Goal: Task Accomplishment & Management: Use online tool/utility

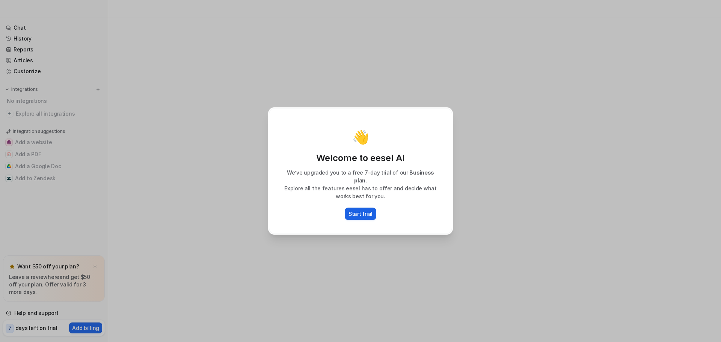
click at [372, 208] on button "Start trial" at bounding box center [361, 214] width 32 height 12
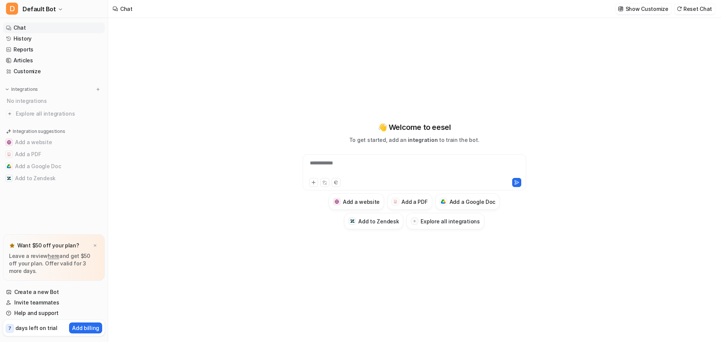
type textarea "**********"
drag, startPoint x: 369, startPoint y: 140, endPoint x: 438, endPoint y: 138, distance: 69.5
click at [438, 138] on p "To get started, add an integration to train the bot." at bounding box center [414, 140] width 130 height 8
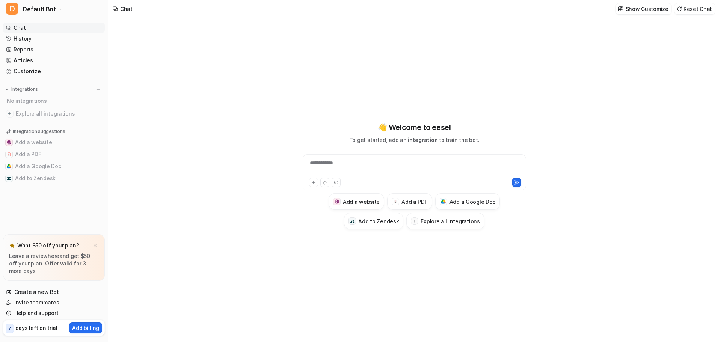
click at [465, 142] on p "To get started, add an integration to train the bot." at bounding box center [414, 140] width 130 height 8
click at [37, 49] on link "Reports" at bounding box center [54, 49] width 102 height 11
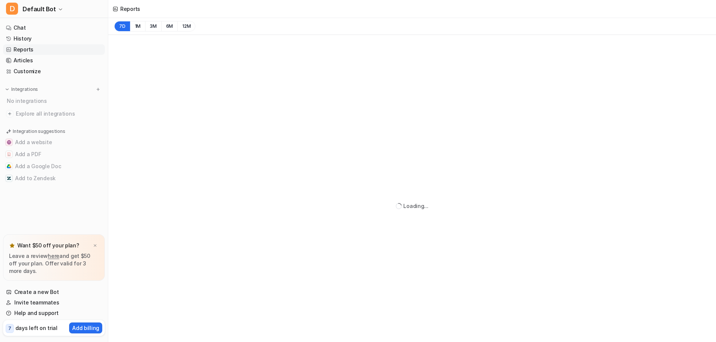
click at [20, 50] on link "Reports" at bounding box center [54, 49] width 102 height 11
click at [26, 62] on link "Articles" at bounding box center [54, 60] width 102 height 11
click at [30, 30] on link "Chat" at bounding box center [54, 28] width 102 height 11
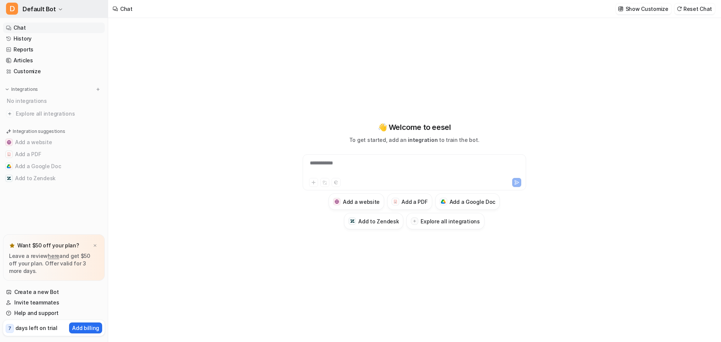
click at [54, 6] on button "D Default Bot" at bounding box center [54, 9] width 108 height 18
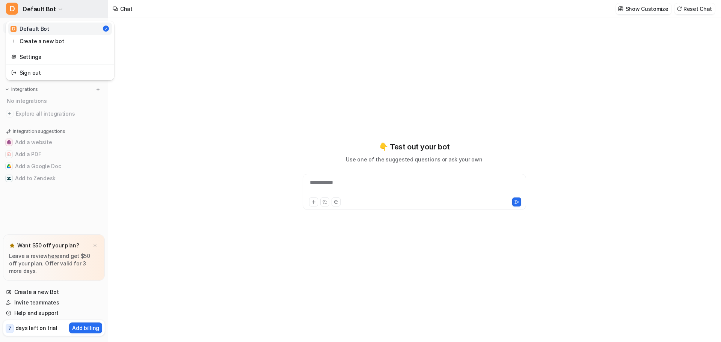
click at [54, 6] on button "D Default Bot" at bounding box center [54, 9] width 108 height 18
click at [97, 246] on img at bounding box center [95, 245] width 5 height 5
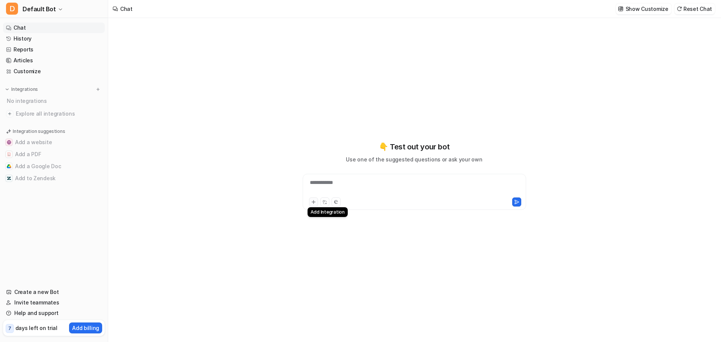
click at [314, 202] on icon at bounding box center [313, 201] width 5 height 5
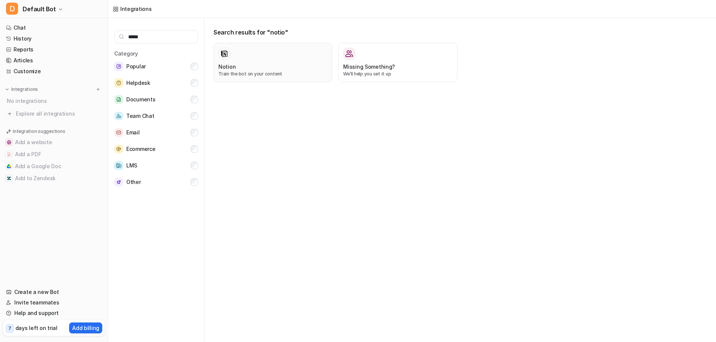
type input "*****"
click at [242, 68] on div "Notion" at bounding box center [272, 67] width 109 height 8
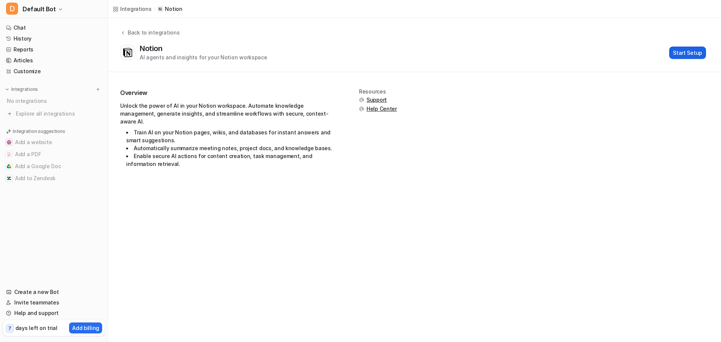
click at [672, 53] on button "Start Setup" at bounding box center [687, 53] width 37 height 12
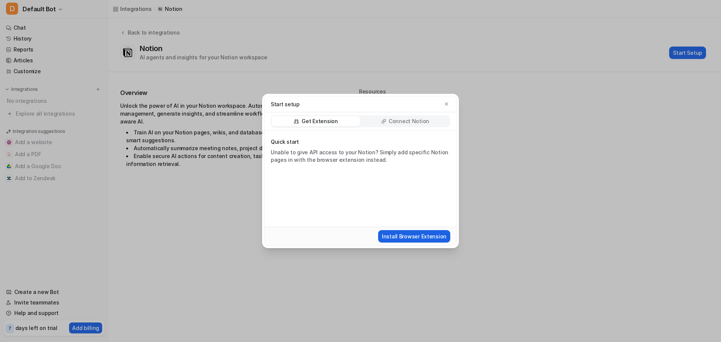
click at [420, 240] on button "Install Browser Extension" at bounding box center [414, 236] width 72 height 12
click at [332, 124] on p "Get Extension" at bounding box center [320, 122] width 36 height 8
click at [391, 118] on p "Connect Notion" at bounding box center [409, 122] width 41 height 8
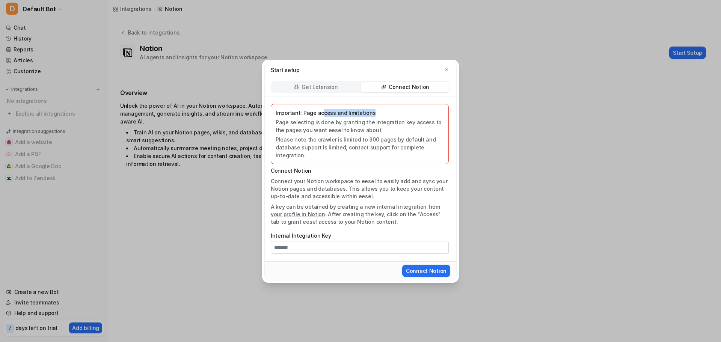
drag, startPoint x: 322, startPoint y: 113, endPoint x: 380, endPoint y: 116, distance: 58.3
click at [380, 116] on p "Important: Page access and limitations" at bounding box center [360, 113] width 168 height 8
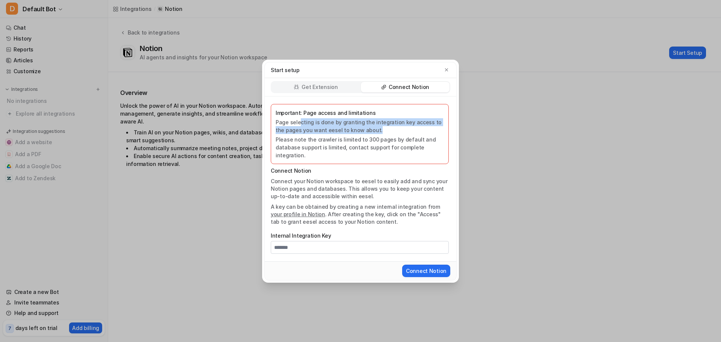
drag, startPoint x: 302, startPoint y: 127, endPoint x: 370, endPoint y: 134, distance: 68.0
click at [370, 134] on p "Page selecting is done by granting the integration key access to the pages you …" at bounding box center [360, 126] width 168 height 16
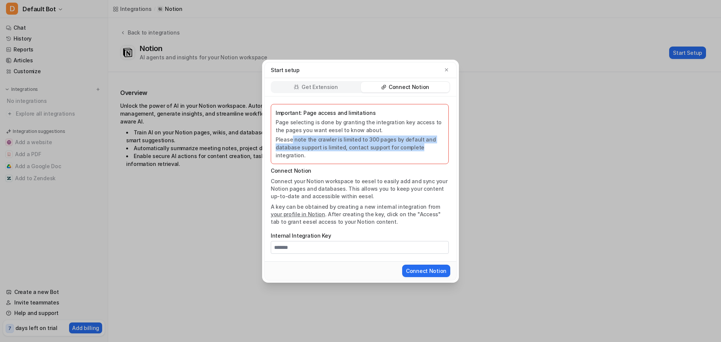
drag, startPoint x: 293, startPoint y: 144, endPoint x: 414, endPoint y: 153, distance: 121.7
click at [414, 153] on p "Please note the crawler is limited to 300 pages by default and database support…" at bounding box center [360, 148] width 168 height 24
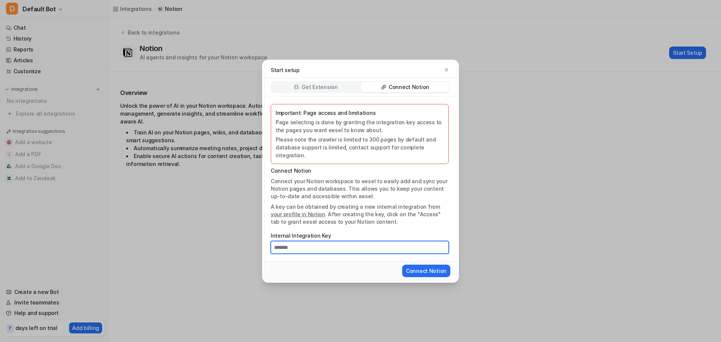
click at [305, 243] on input "Internal Integration Key" at bounding box center [360, 247] width 178 height 13
click at [310, 232] on label "Internal Integration Key" at bounding box center [360, 236] width 178 height 8
click at [310, 241] on input "Internal Integration Key" at bounding box center [360, 247] width 178 height 13
click at [310, 232] on label "Internal Integration Key" at bounding box center [360, 236] width 178 height 8
click at [310, 241] on input "Internal Integration Key" at bounding box center [360, 247] width 178 height 13
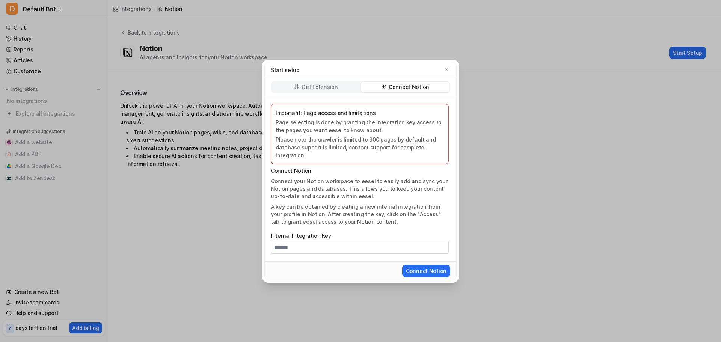
click at [276, 178] on p "Connect your Notion workspace to eesel to easily add and sync your Notion pages…" at bounding box center [360, 189] width 178 height 23
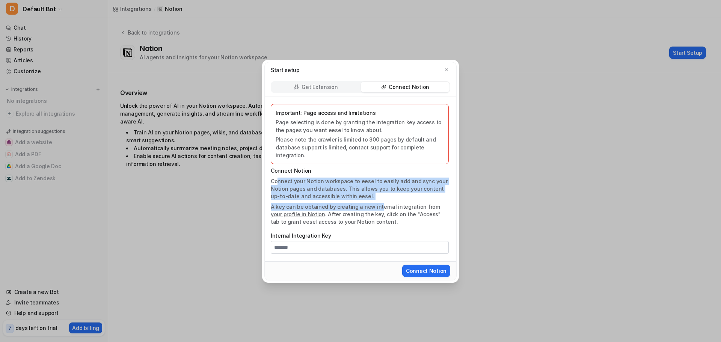
drag, startPoint x: 282, startPoint y: 176, endPoint x: 376, endPoint y: 203, distance: 98.2
click at [376, 203] on div "Important: Page access and limitations Page selecting is done by granting the i…" at bounding box center [361, 179] width 192 height 165
click at [376, 203] on p "A key can be obtained by creating a new internal integration from your profile …" at bounding box center [360, 214] width 178 height 23
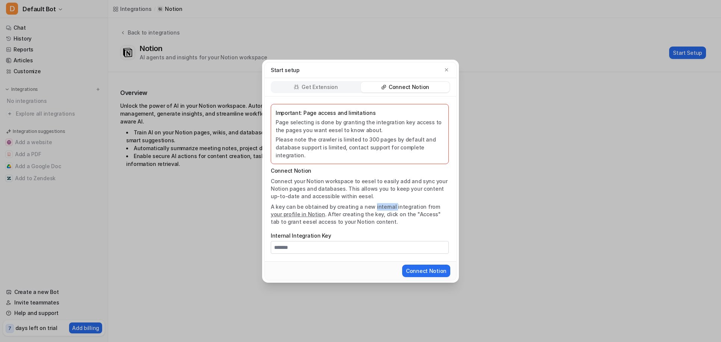
click at [376, 203] on p "A key can be obtained by creating a new internal integration from your profile …" at bounding box center [360, 214] width 178 height 23
click at [404, 205] on p "A key can be obtained by creating a new internal integration from your profile …" at bounding box center [360, 214] width 178 height 23
click at [420, 203] on p "A key can be obtained by creating a new internal integration from your profile …" at bounding box center [360, 214] width 178 height 23
drag, startPoint x: 328, startPoint y: 213, endPoint x: 331, endPoint y: 218, distance: 5.7
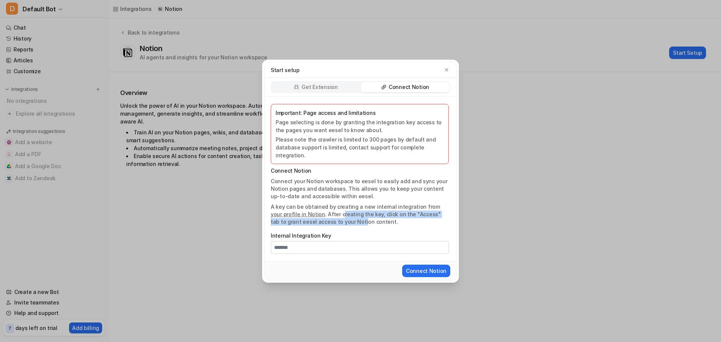
click at [331, 218] on p "A key can be obtained by creating a new internal integration from your profile …" at bounding box center [360, 214] width 178 height 23
click at [350, 219] on p "A key can be obtained by creating a new internal integration from your profile …" at bounding box center [360, 214] width 178 height 23
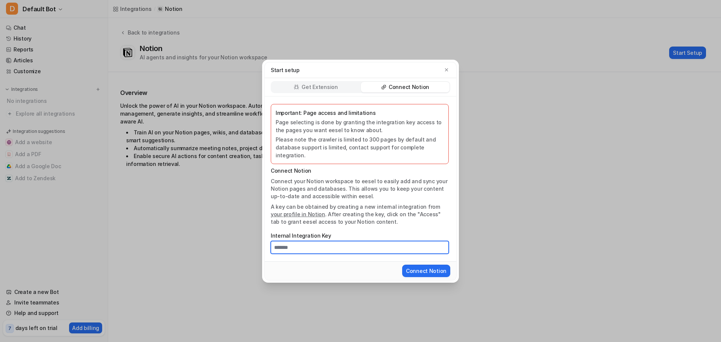
click at [305, 241] on input "Internal Integration Key" at bounding box center [360, 247] width 178 height 13
paste input "**********"
type input "**********"
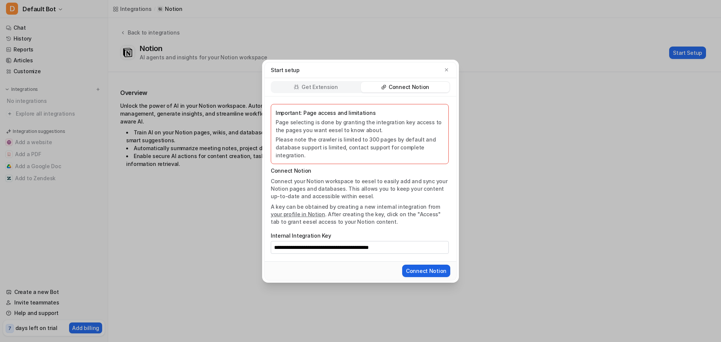
click at [431, 269] on button "Connect Notion" at bounding box center [426, 271] width 48 height 12
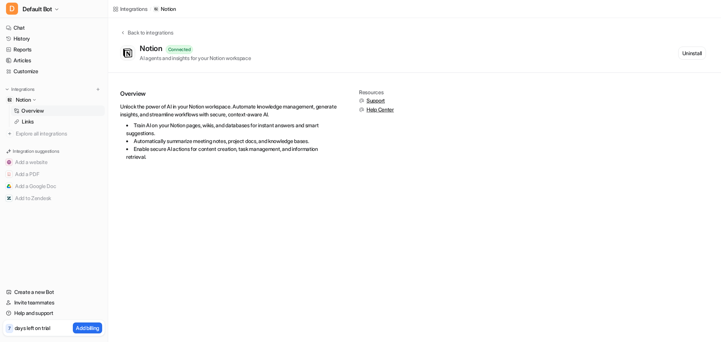
click at [43, 111] on p "Overview" at bounding box center [32, 111] width 23 height 8
click at [42, 120] on link "Links" at bounding box center [58, 121] width 94 height 11
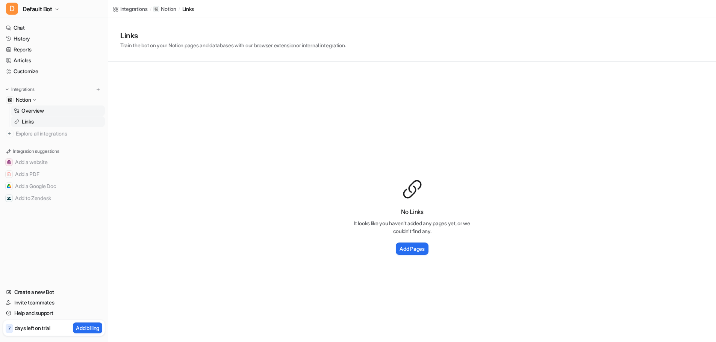
click at [39, 109] on p "Overview" at bounding box center [32, 111] width 23 height 8
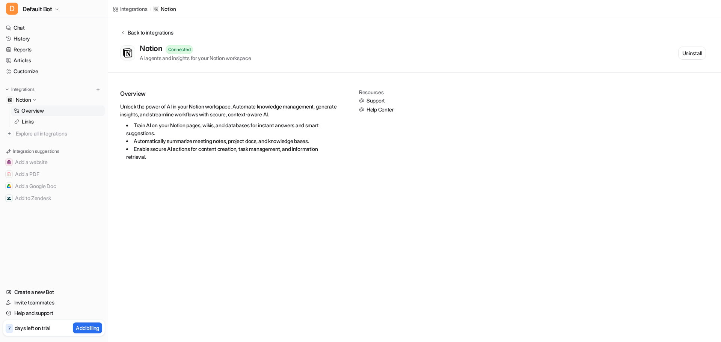
click at [121, 32] on icon at bounding box center [122, 33] width 5 height 6
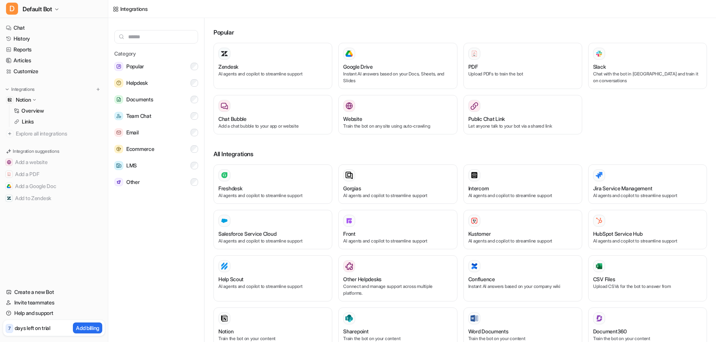
click at [147, 42] on input "text" at bounding box center [156, 37] width 84 height 14
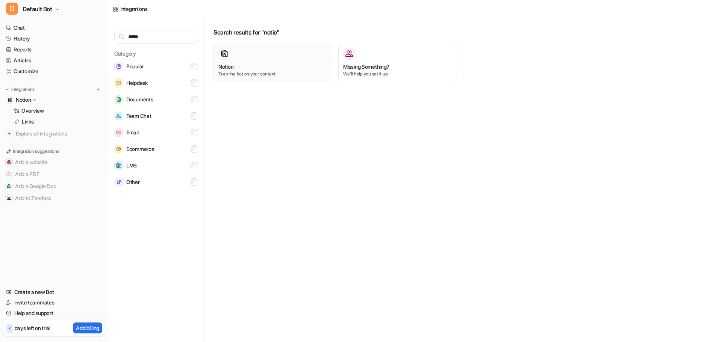
type input "*****"
click at [237, 63] on div "Notion" at bounding box center [272, 67] width 109 height 8
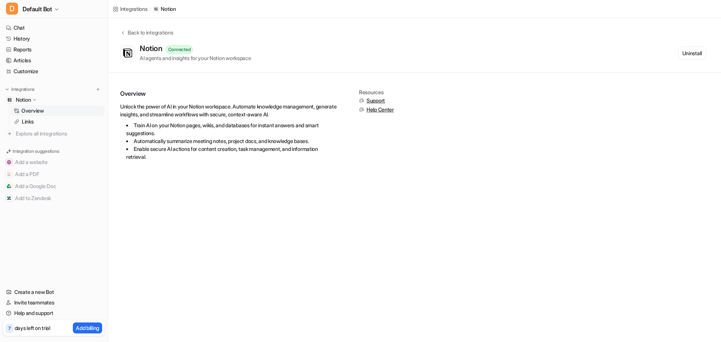
click at [230, 67] on div "Back to integrations Notion Connected AI agents and insights for your Notion wo…" at bounding box center [414, 45] width 613 height 55
click at [168, 9] on p "Notion" at bounding box center [168, 9] width 15 height 8
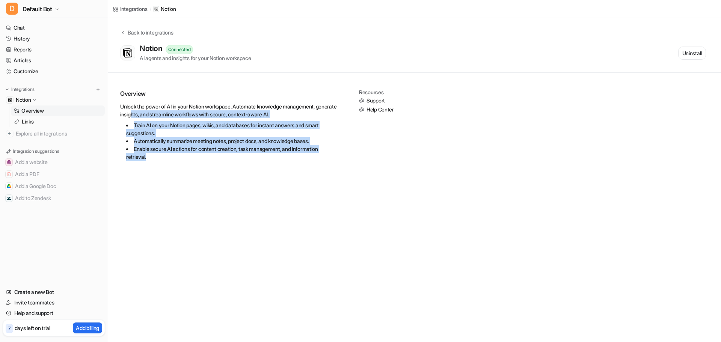
drag, startPoint x: 156, startPoint y: 118, endPoint x: 190, endPoint y: 127, distance: 35.7
click at [170, 205] on div "Integrations / Notion Back to integrations Notion Connected AI agents and insig…" at bounding box center [360, 171] width 721 height 342
click at [195, 117] on div "Unlock the power of AI in your Notion workspace. Automate knowledge management,…" at bounding box center [229, 132] width 218 height 58
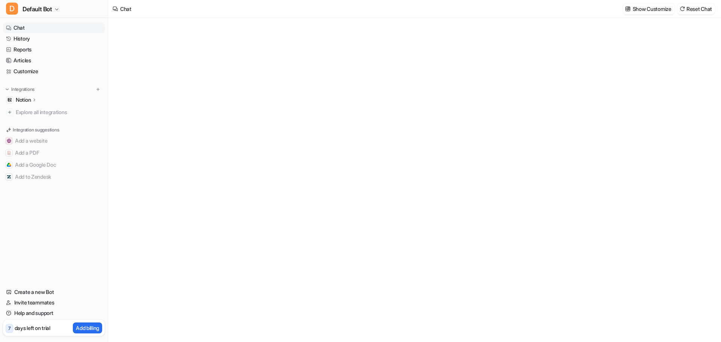
type textarea "**********"
click at [369, 184] on div "**********" at bounding box center [415, 187] width 220 height 17
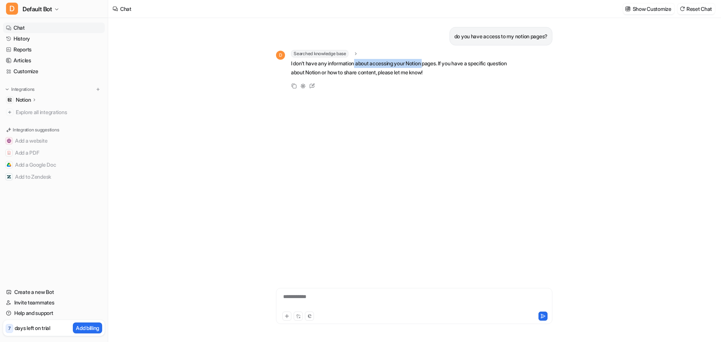
drag, startPoint x: 378, startPoint y: 63, endPoint x: 430, endPoint y: 63, distance: 51.8
click at [430, 63] on p "I don't have any information about accessing your Notion pages. If you have a s…" at bounding box center [401, 68] width 220 height 18
click at [52, 97] on div "Notion" at bounding box center [54, 100] width 102 height 11
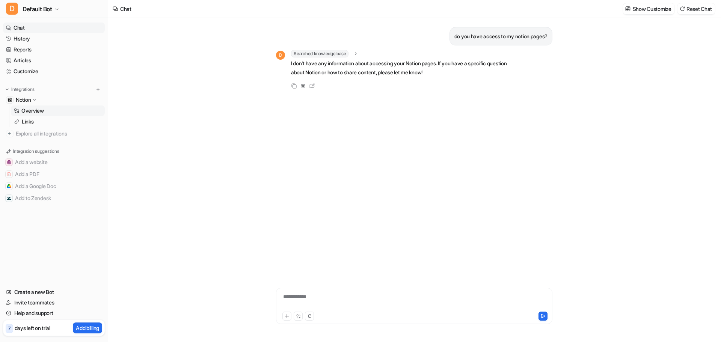
click at [36, 111] on p "Overview" at bounding box center [32, 111] width 23 height 8
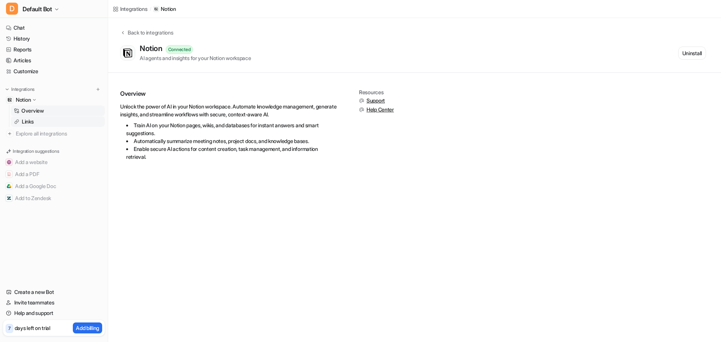
click at [28, 121] on p "Links" at bounding box center [28, 122] width 12 height 8
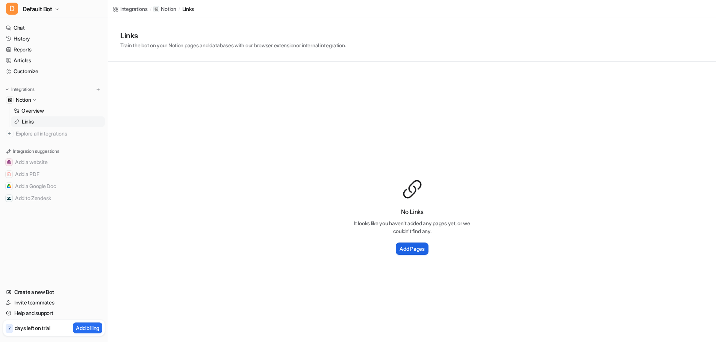
click at [421, 249] on h2 "Add Pages" at bounding box center [411, 249] width 25 height 8
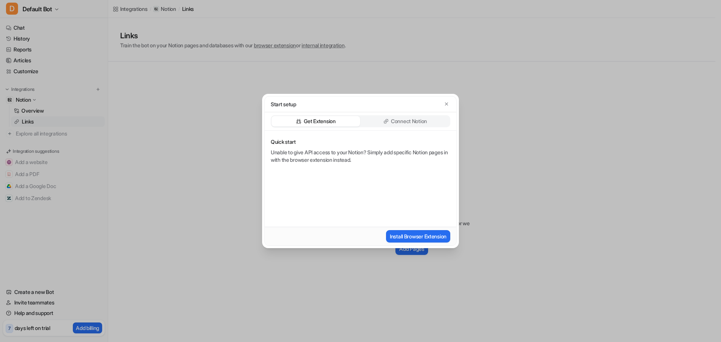
click at [321, 121] on p "Get Extension" at bounding box center [320, 122] width 32 height 8
click at [396, 118] on p "Connect Notion" at bounding box center [409, 122] width 36 height 8
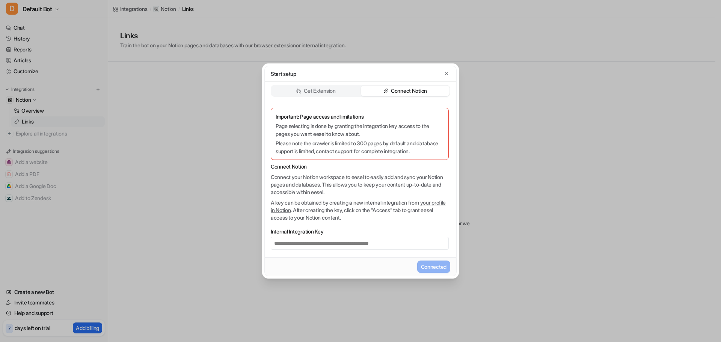
click at [354, 150] on p "Please note the crawler is limited to 300 pages by default and database support…" at bounding box center [360, 147] width 168 height 16
drag, startPoint x: 302, startPoint y: 125, endPoint x: 404, endPoint y: 124, distance: 102.2
click at [404, 124] on p "Page selecting is done by granting the integration key access to the pages you …" at bounding box center [360, 130] width 168 height 16
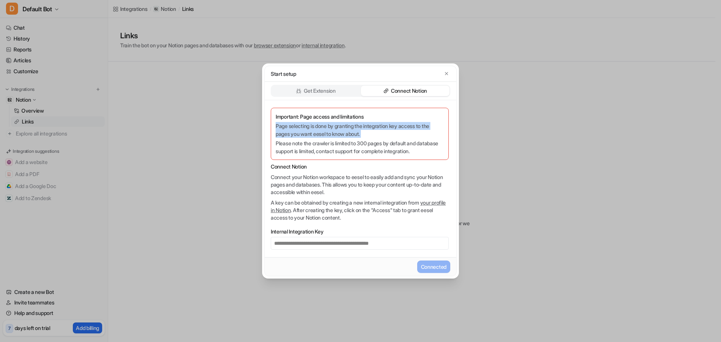
click at [404, 124] on p "Page selecting is done by granting the integration key access to the pages you …" at bounding box center [360, 130] width 168 height 16
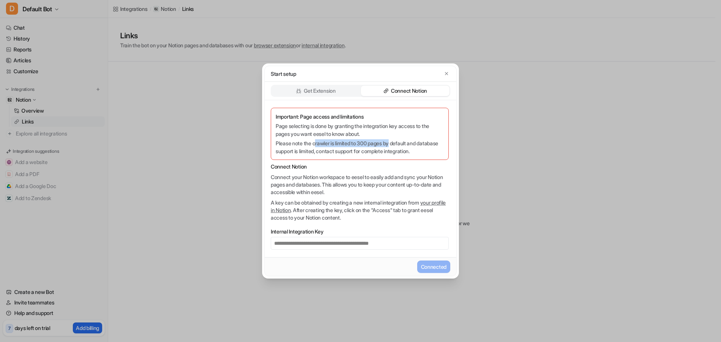
drag, startPoint x: 317, startPoint y: 145, endPoint x: 395, endPoint y: 145, distance: 78.1
click at [395, 145] on p "Please note the crawler is limited to 300 pages by default and database support…" at bounding box center [360, 147] width 168 height 16
drag, startPoint x: 382, startPoint y: 127, endPoint x: 381, endPoint y: 133, distance: 6.4
click at [381, 133] on p "Page selecting is done by granting the integration key access to the pages you …" at bounding box center [360, 130] width 168 height 16
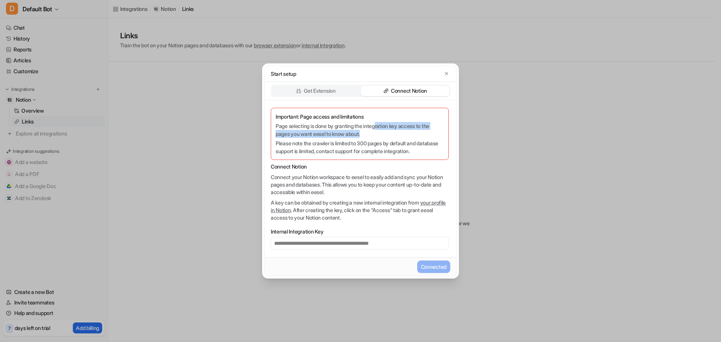
click at [381, 133] on p "Page selecting is done by granting the integration key access to the pages you …" at bounding box center [360, 130] width 168 height 16
drag, startPoint x: 341, startPoint y: 144, endPoint x: 381, endPoint y: 145, distance: 40.6
click at [381, 144] on p "Please note the crawler is limited to 300 pages by default and database support…" at bounding box center [360, 147] width 168 height 16
drag, startPoint x: 280, startPoint y: 174, endPoint x: 340, endPoint y: 181, distance: 60.9
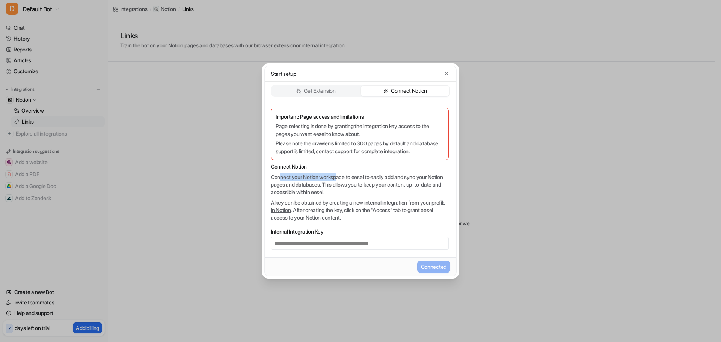
click at [340, 181] on p "Connect your Notion workspace to eesel to easily add and sync your Notion pages…" at bounding box center [360, 185] width 178 height 23
click at [310, 192] on p "Connect your Notion workspace to eesel to easily add and sync your Notion pages…" at bounding box center [360, 185] width 178 height 23
click at [410, 233] on label "Internal Integration Key" at bounding box center [360, 232] width 178 height 8
click at [447, 79] on div "Start setup" at bounding box center [361, 74] width 192 height 16
click at [447, 75] on icon "button" at bounding box center [446, 73] width 5 height 5
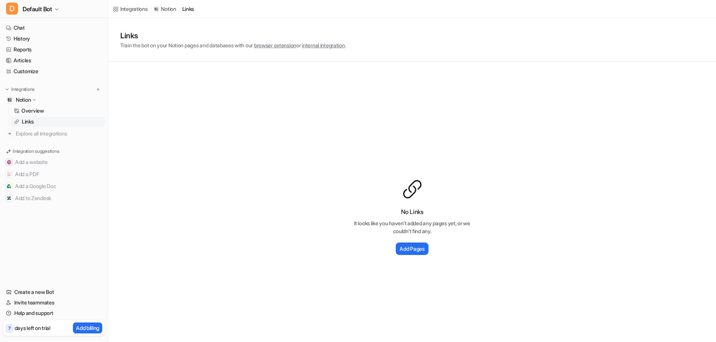
click at [284, 46] on span "browser extension" at bounding box center [275, 45] width 42 height 6
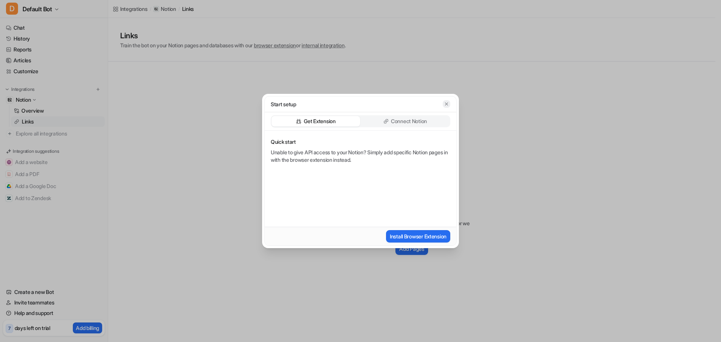
click at [447, 103] on icon "button" at bounding box center [446, 103] width 5 height 5
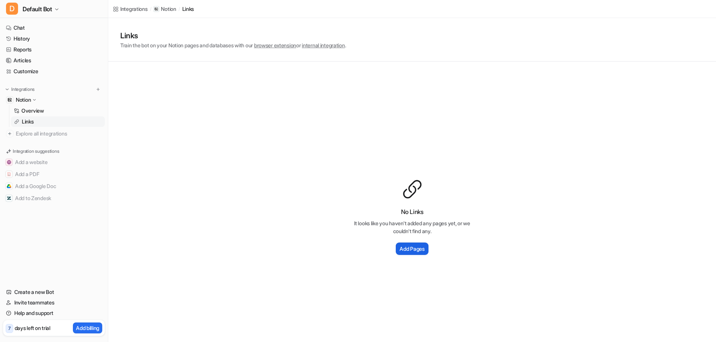
click at [414, 247] on h2 "Add Pages" at bounding box center [411, 249] width 25 height 8
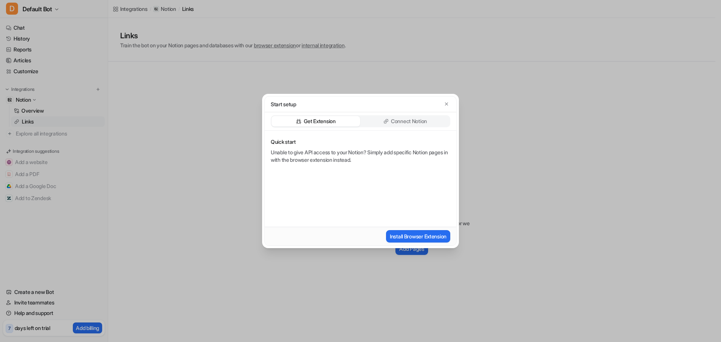
click at [395, 117] on div "Connect Notion" at bounding box center [405, 121] width 89 height 11
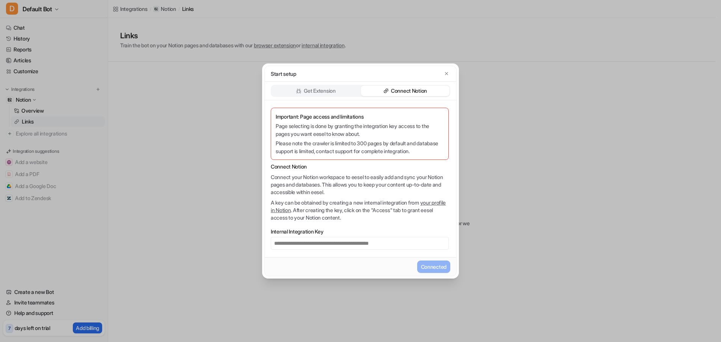
click at [281, 87] on div "Get Extension" at bounding box center [316, 91] width 89 height 11
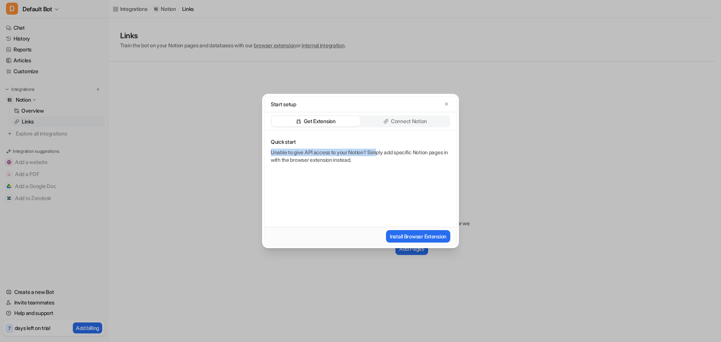
drag, startPoint x: 274, startPoint y: 156, endPoint x: 382, endPoint y: 154, distance: 107.8
click at [382, 154] on div "Start setup Get Extension Connect Notion Quick start Unable to give API access …" at bounding box center [360, 171] width 721 height 342
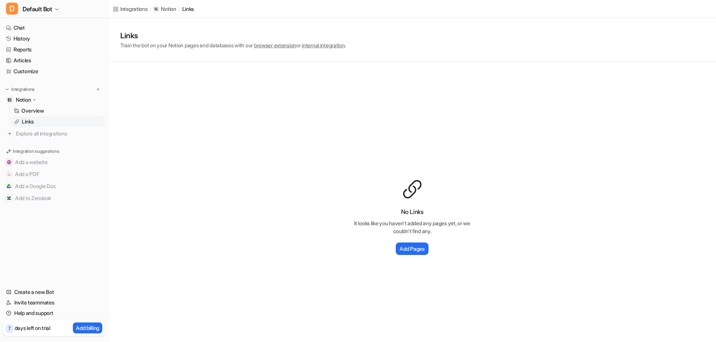
click at [382, 154] on p "Unable to give API access to your Notion? Simply add specific Notion pages in w…" at bounding box center [356, 157] width 169 height 14
drag, startPoint x: 390, startPoint y: 163, endPoint x: 401, endPoint y: 168, distance: 12.4
click at [399, 167] on div "No Links It looks like you haven't added any pages yet, or we couldn't find any…" at bounding box center [411, 218] width 607 height 312
click at [417, 215] on div "No Links It looks like you haven't added any pages yet, or we couldn't find any…" at bounding box center [412, 218] width 120 height 78
click at [415, 240] on div "No Links It looks like you haven't added any pages yet, or we couldn't find any…" at bounding box center [412, 231] width 120 height 49
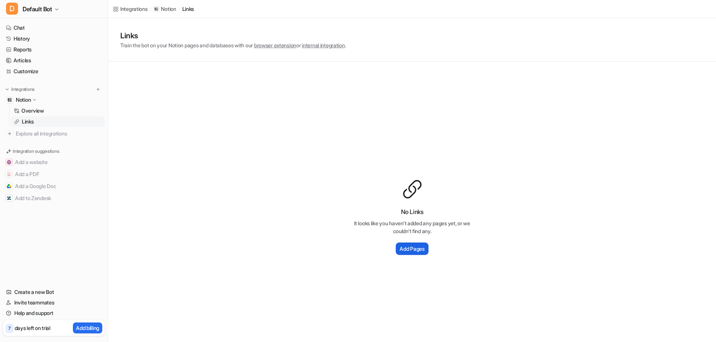
click at [405, 251] on h2 "Add Pages" at bounding box center [411, 249] width 25 height 8
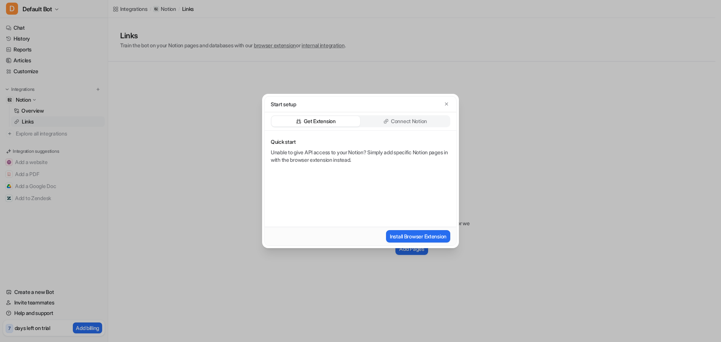
click at [397, 124] on p "Connect Notion" at bounding box center [409, 122] width 36 height 8
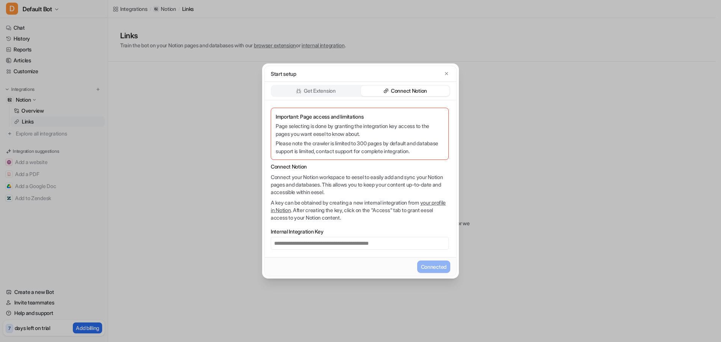
click at [303, 207] on link "your profile in Notion" at bounding box center [358, 206] width 175 height 14
click at [409, 250] on div "**********" at bounding box center [361, 178] width 192 height 157
click at [440, 224] on div "**********" at bounding box center [361, 178] width 192 height 157
click at [441, 75] on div "**********" at bounding box center [360, 171] width 192 height 211
drag, startPoint x: 443, startPoint y: 70, endPoint x: 447, endPoint y: 67, distance: 5.1
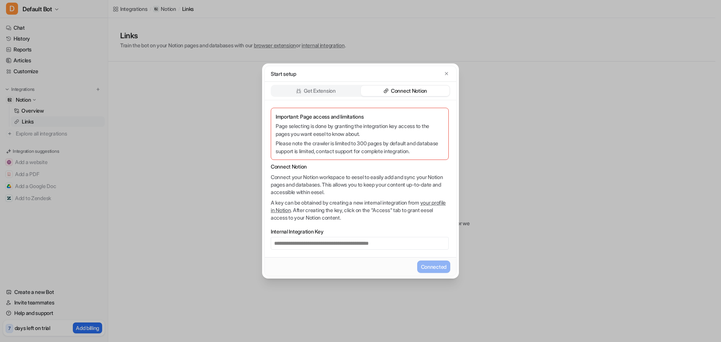
click at [443, 70] on div "Start setup" at bounding box center [361, 74] width 180 height 8
click at [447, 70] on button "button" at bounding box center [447, 74] width 8 height 8
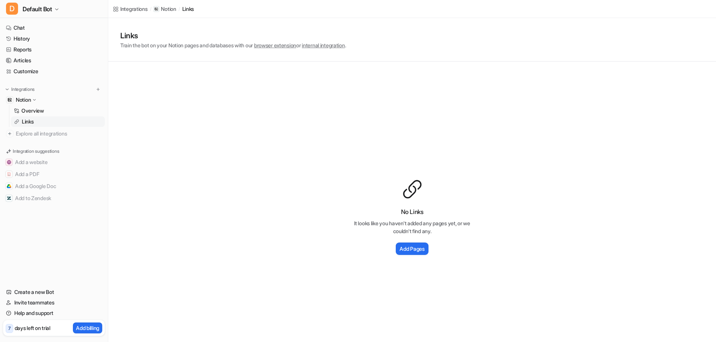
click at [110, 86] on div "No Links It looks like you haven't added any pages yet, or we couldn't find any…" at bounding box center [411, 218] width 607 height 312
click at [107, 88] on nav "Chat History Reports Articles Customize Integrations Notion Overview Links Expl…" at bounding box center [54, 150] width 108 height 261
click at [101, 91] on button at bounding box center [98, 90] width 8 height 8
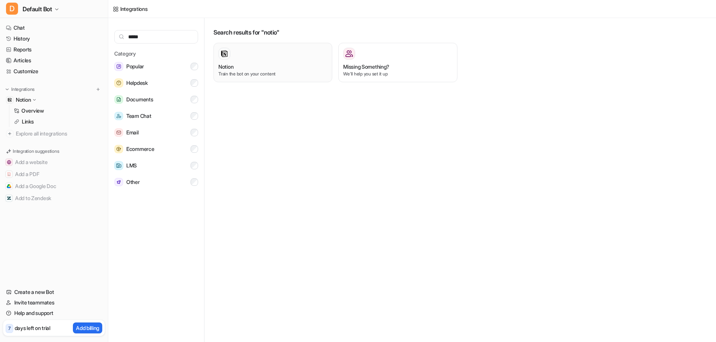
type input "*****"
click at [249, 52] on div at bounding box center [272, 54] width 109 height 12
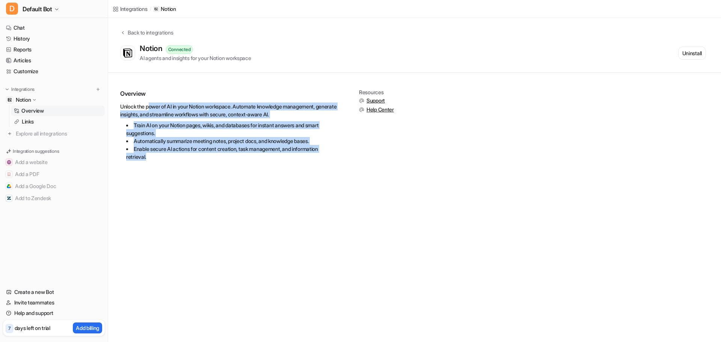
drag, startPoint x: 160, startPoint y: 116, endPoint x: 221, endPoint y: 166, distance: 78.5
click at [221, 166] on div "Overview Unlock the power of AI in your Notion workspace. Automate knowledge ma…" at bounding box center [229, 128] width 218 height 79
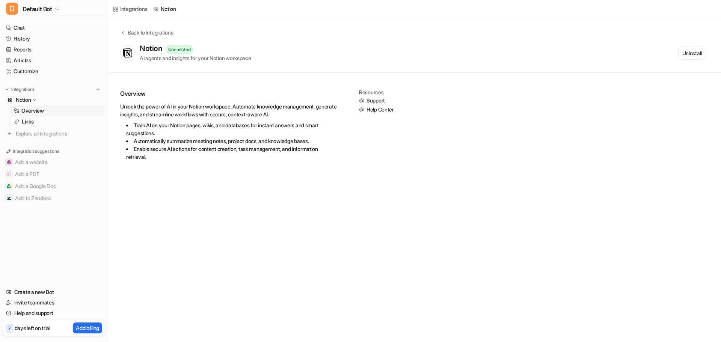
click at [180, 47] on div "Connected" at bounding box center [180, 49] width 28 height 9
click at [148, 55] on div "AI agents and insights for your Notion workspace" at bounding box center [196, 58] width 112 height 8
click at [45, 112] on link "Overview" at bounding box center [58, 111] width 94 height 11
click at [33, 109] on p "Overview" at bounding box center [32, 111] width 23 height 8
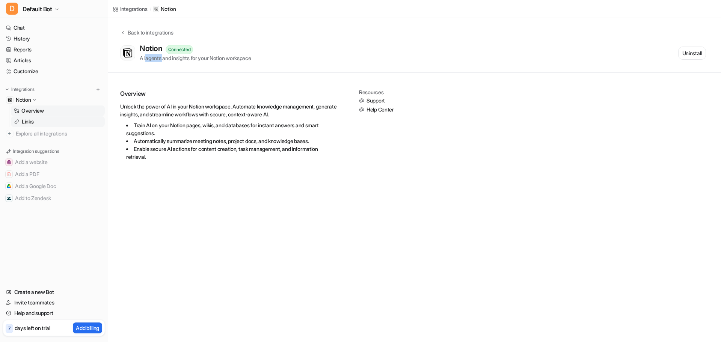
click at [33, 118] on link "Links" at bounding box center [58, 121] width 94 height 11
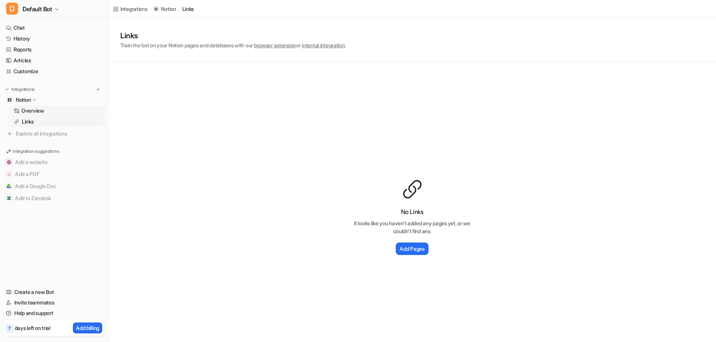
click at [35, 111] on p "Overview" at bounding box center [32, 111] width 23 height 8
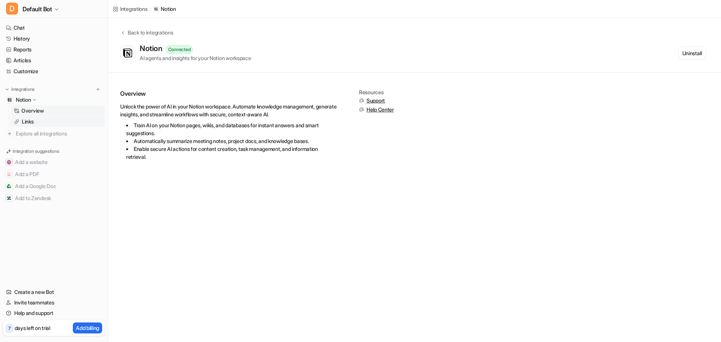
click at [32, 121] on p "Links" at bounding box center [28, 122] width 12 height 8
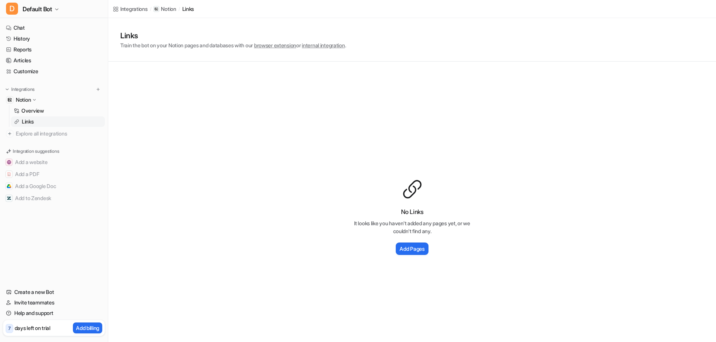
click at [413, 240] on div "No Links It looks like you haven't added any pages yet, or we couldn't find any…" at bounding box center [412, 231] width 120 height 49
click at [412, 252] on h2 "Add Pages" at bounding box center [411, 249] width 25 height 8
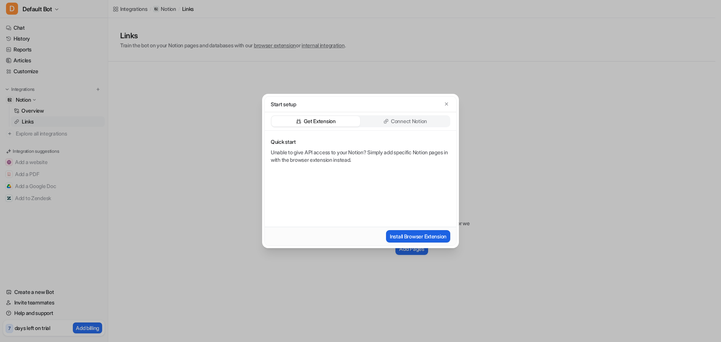
click at [410, 232] on button "Install Browser Extension" at bounding box center [418, 236] width 64 height 12
drag, startPoint x: 278, startPoint y: 154, endPoint x: 363, endPoint y: 152, distance: 84.6
click at [363, 152] on p "Unable to give API access to your Notion? Simply add specific Notion pages in w…" at bounding box center [360, 156] width 178 height 15
drag, startPoint x: 432, startPoint y: 152, endPoint x: 368, endPoint y: 159, distance: 64.6
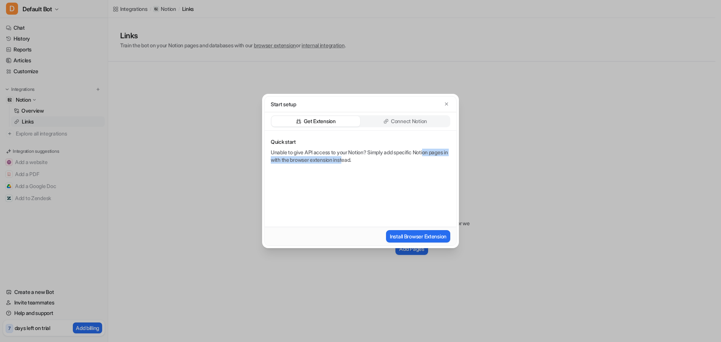
click at [368, 159] on p "Unable to give API access to your Notion? Simply add specific Notion pages in w…" at bounding box center [360, 156] width 178 height 15
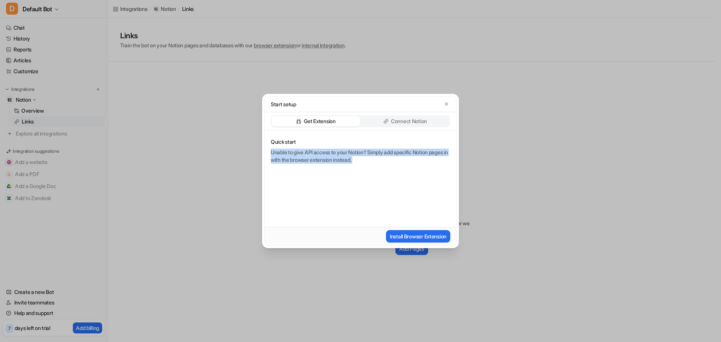
click at [368, 159] on p "Unable to give API access to your Notion? Simply add specific Notion pages in w…" at bounding box center [360, 156] width 178 height 15
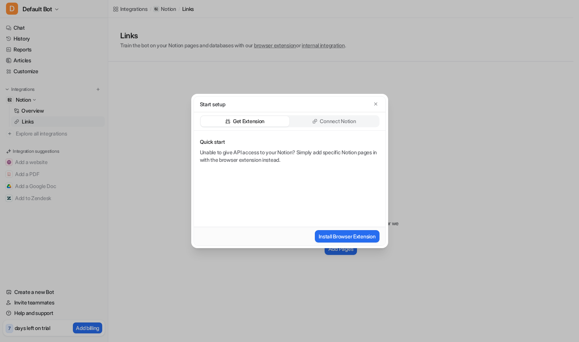
click at [380, 103] on div "Start setup" at bounding box center [290, 105] width 192 height 16
click at [371, 102] on div "Start setup" at bounding box center [290, 104] width 180 height 8
click at [375, 102] on icon "button" at bounding box center [375, 103] width 5 height 5
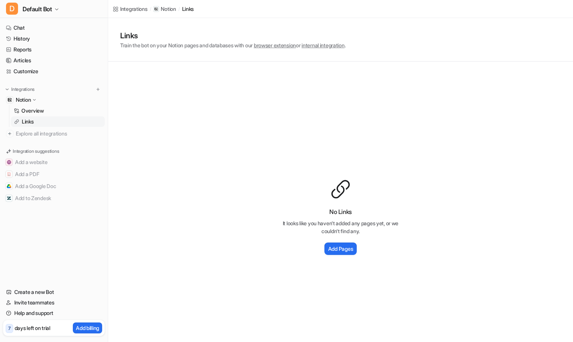
click at [42, 124] on link "Links" at bounding box center [58, 121] width 94 height 11
click at [42, 23] on link "Chat" at bounding box center [54, 28] width 102 height 11
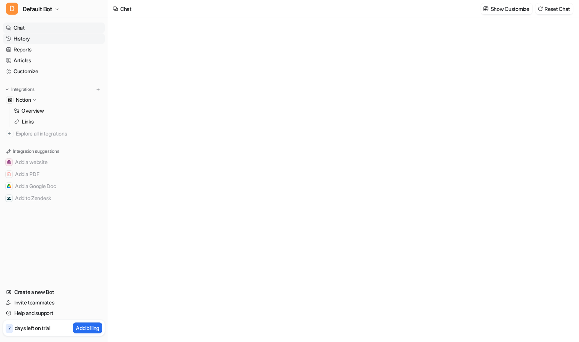
type textarea "**********"
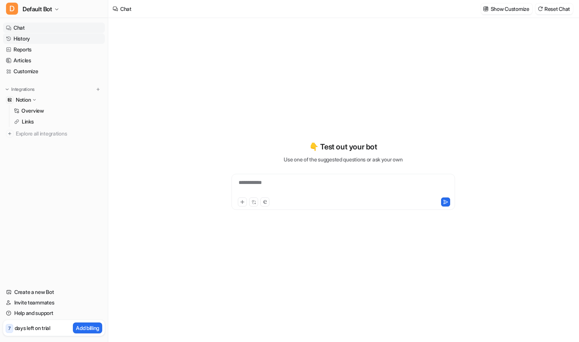
click at [44, 41] on link "History" at bounding box center [54, 38] width 102 height 11
click at [40, 51] on link "Reports" at bounding box center [54, 49] width 102 height 11
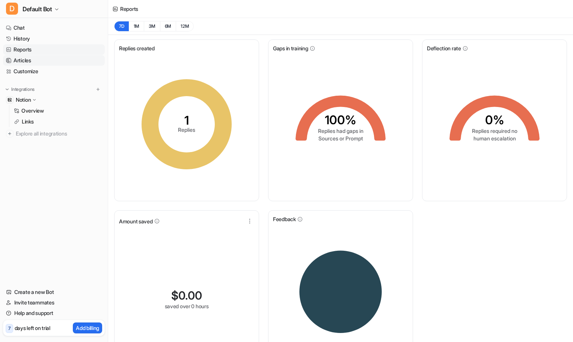
click at [37, 60] on link "Articles" at bounding box center [54, 60] width 102 height 11
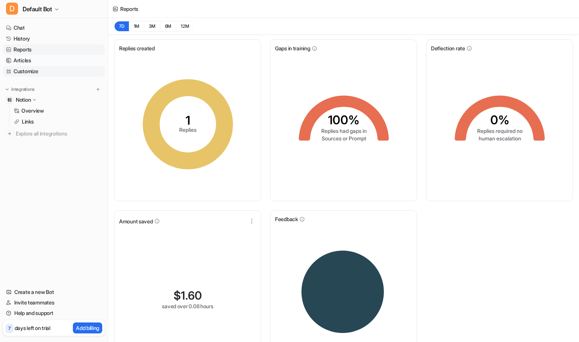
click at [35, 73] on link "Customize" at bounding box center [54, 71] width 102 height 11
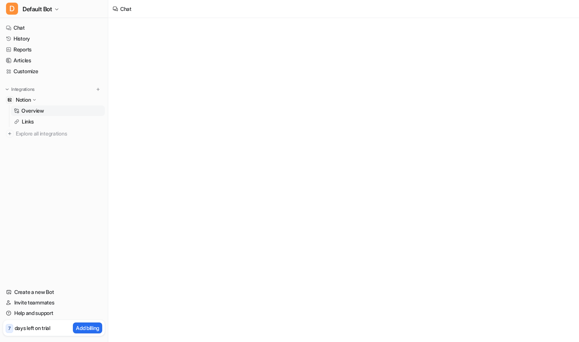
click at [33, 115] on link "Overview" at bounding box center [58, 111] width 94 height 11
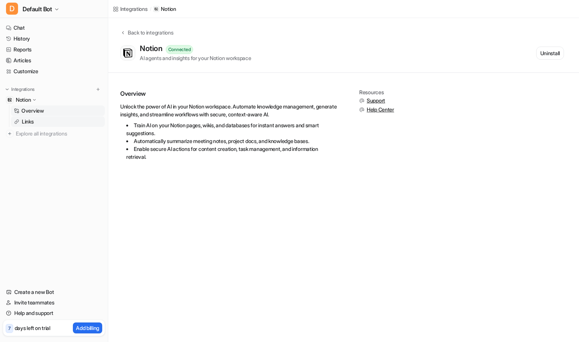
click at [33, 122] on p "Links" at bounding box center [28, 122] width 12 height 8
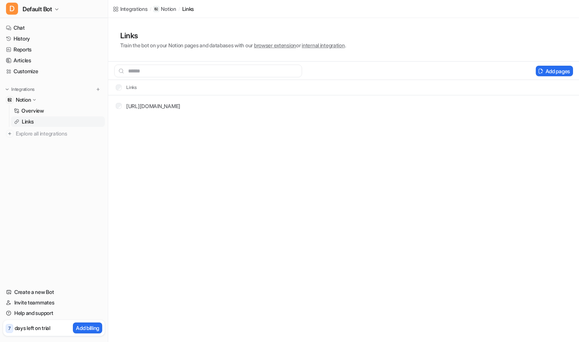
click at [121, 108] on div "https://www.notion.so/.../PE-Length-of-sequence-1f120a7e75b480039e0fe10019050470" at bounding box center [148, 106] width 65 height 8
click at [559, 74] on button "Add pages" at bounding box center [554, 71] width 37 height 11
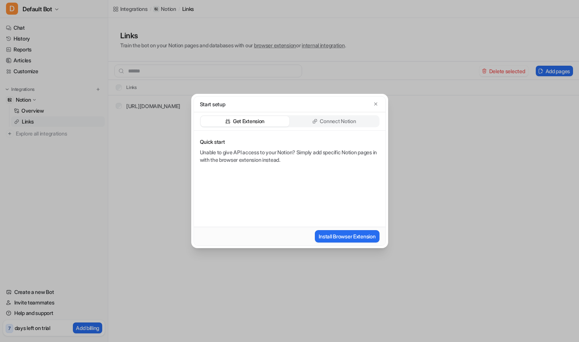
click at [359, 121] on div "Connect Notion" at bounding box center [334, 121] width 89 height 11
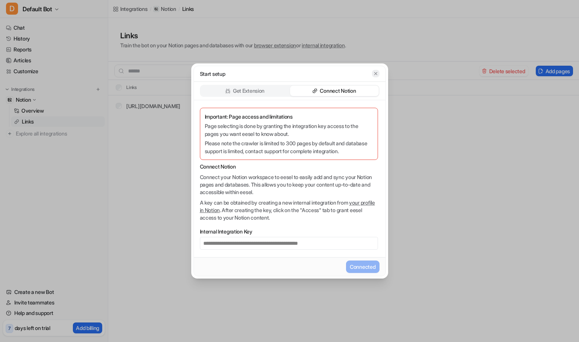
click at [376, 76] on icon "button" at bounding box center [375, 73] width 5 height 5
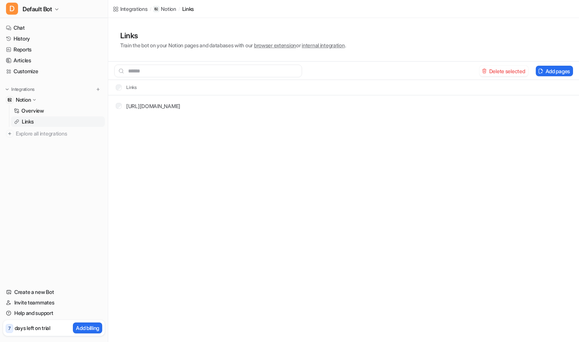
click at [435, 139] on div "Integrations / Notion / links Links Train the bot on your Notion pages and data…" at bounding box center [289, 171] width 579 height 342
click at [553, 70] on button "Add pages" at bounding box center [554, 71] width 37 height 11
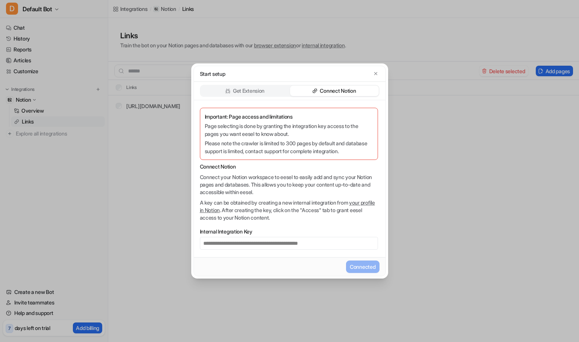
click at [541, 9] on div "**********" at bounding box center [289, 171] width 579 height 342
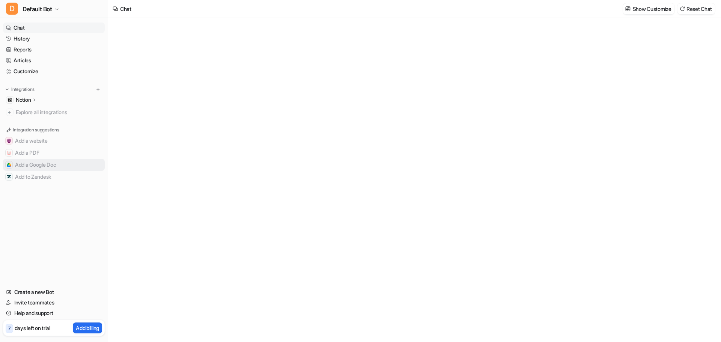
type textarea "**********"
click at [33, 103] on div "Notion" at bounding box center [26, 100] width 21 height 8
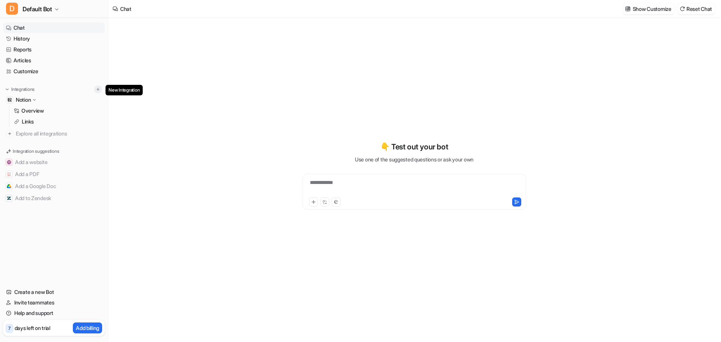
click at [99, 87] on img at bounding box center [97, 89] width 5 height 5
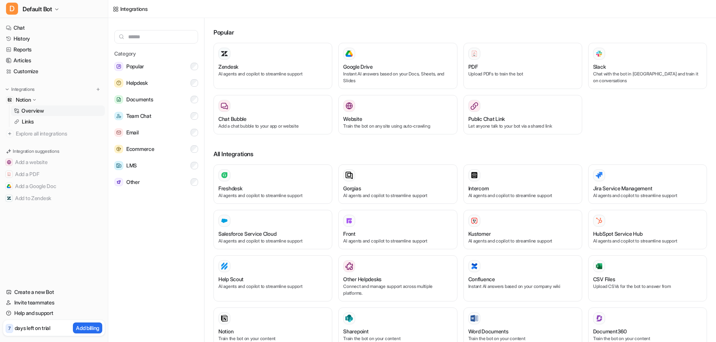
click at [34, 107] on p "Overview" at bounding box center [32, 111] width 23 height 8
click at [29, 121] on p "Links" at bounding box center [28, 122] width 12 height 8
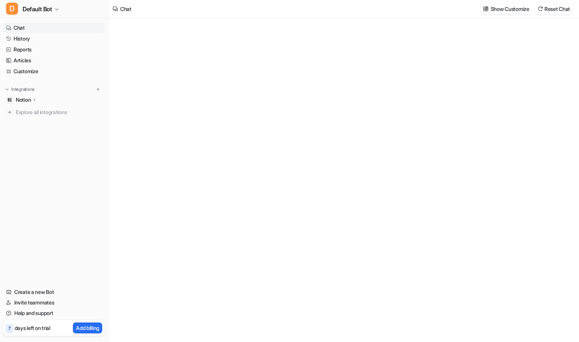
type textarea "**********"
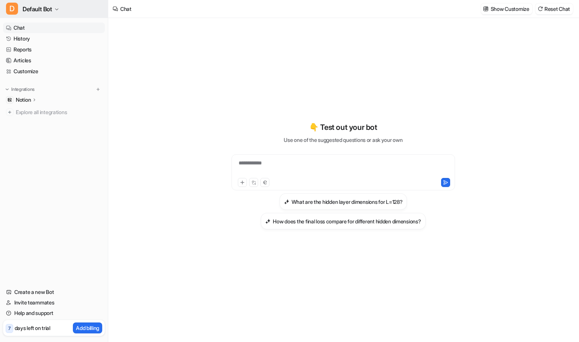
click at [67, 6] on button "D Default Bot" at bounding box center [54, 9] width 108 height 18
